Goal: Book appointment/travel/reservation

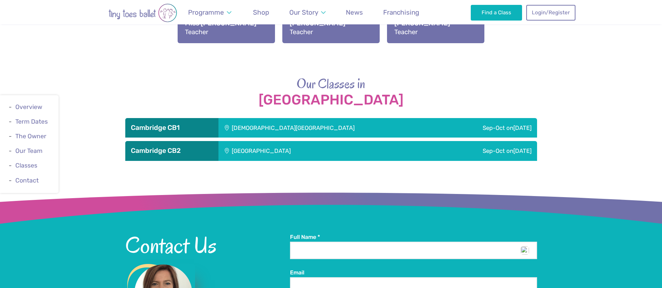
scroll to position [1079, 0]
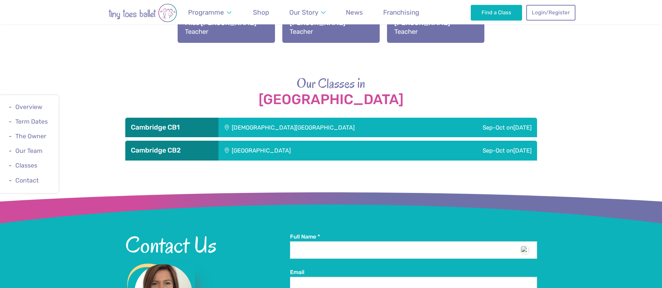
click at [438, 145] on div "Sep-Oct [DATE]" at bounding box center [467, 151] width 138 height 20
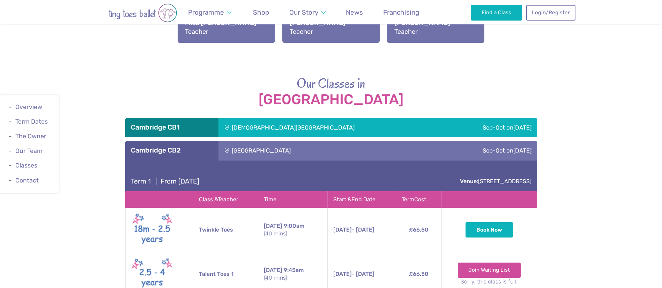
click at [442, 120] on div "Sep-Oct [DATE]" at bounding box center [489, 128] width 95 height 20
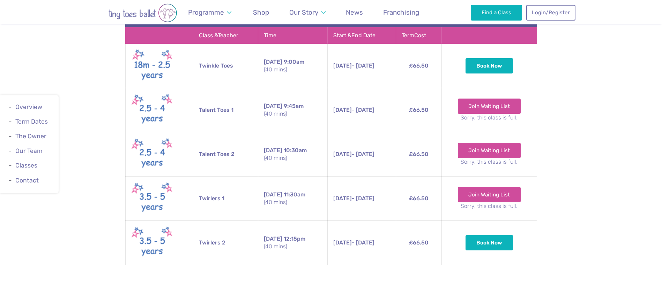
scroll to position [1518, 0]
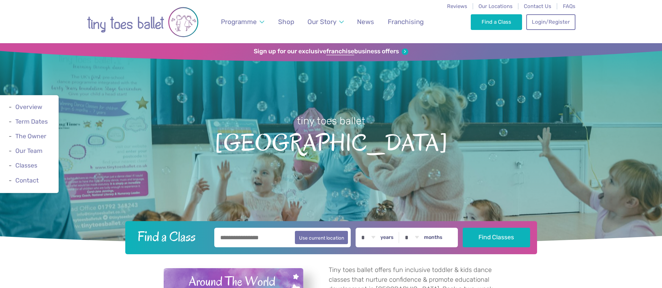
click at [539, 170] on h1 "tiny toes ballet Suffolk" at bounding box center [331, 146] width 662 height 195
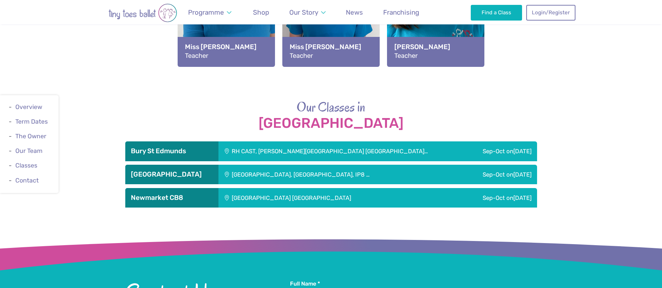
scroll to position [893, 0]
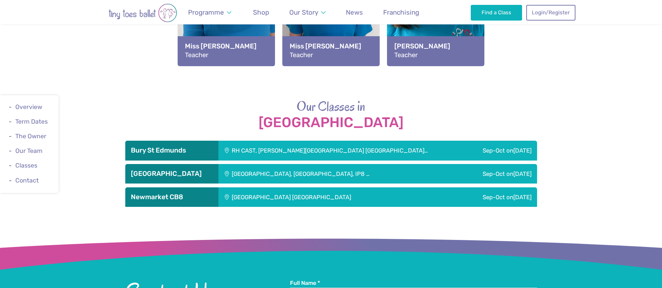
click at [360, 160] on div "RH CAST, Falconbury House Bury St Edmu…" at bounding box center [342, 151] width 249 height 20
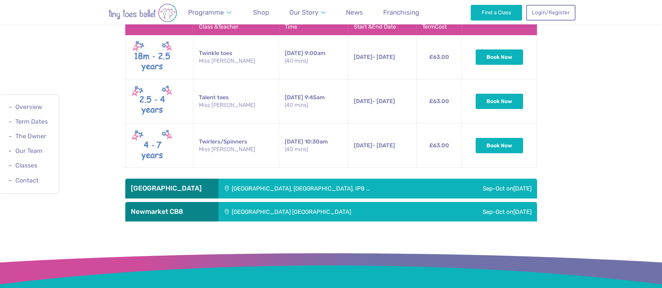
scroll to position [1067, 0]
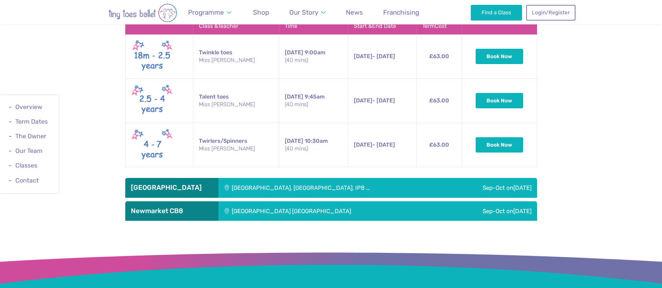
click at [352, 179] on div "Pinewood community hall, Ipswich, IP8 …" at bounding box center [333, 188] width 230 height 20
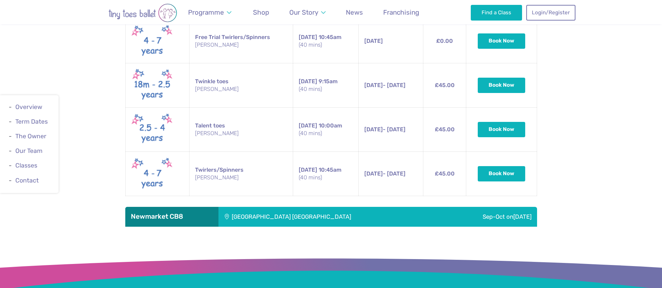
scroll to position [1383, 0]
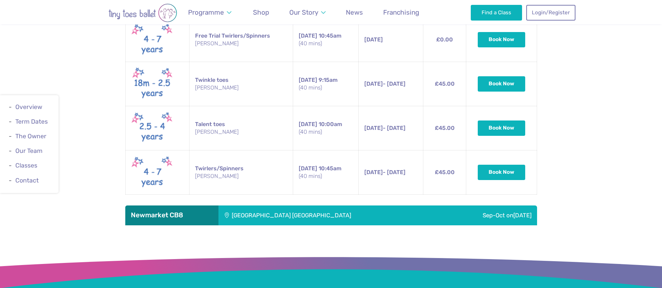
click at [348, 214] on div "Ellesmere Centre Suffolk" at bounding box center [329, 216] width 222 height 20
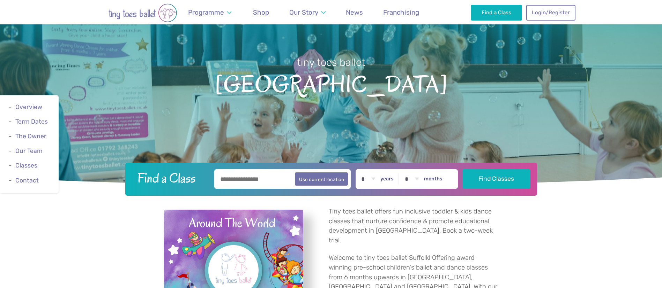
scroll to position [0, 0]
